Goal: Information Seeking & Learning: Learn about a topic

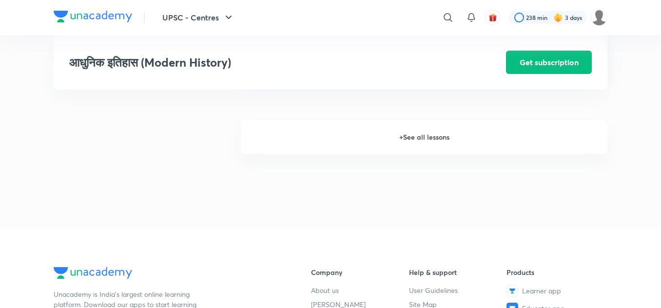
scroll to position [1455, 0]
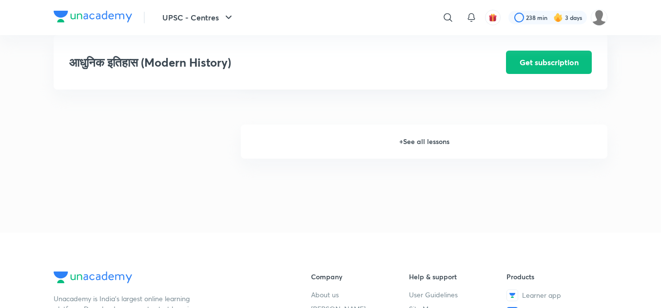
click at [451, 139] on h6 "+ See all lessons" at bounding box center [424, 142] width 366 height 34
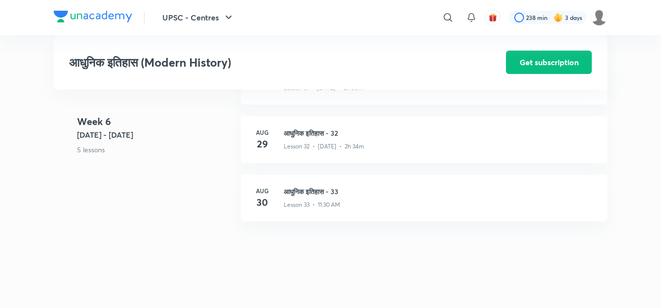
scroll to position [2405, 0]
click at [330, 191] on h3 "आधुनिक इतिहास - 33" at bounding box center [440, 193] width 312 height 10
